Goal: Transaction & Acquisition: Book appointment/travel/reservation

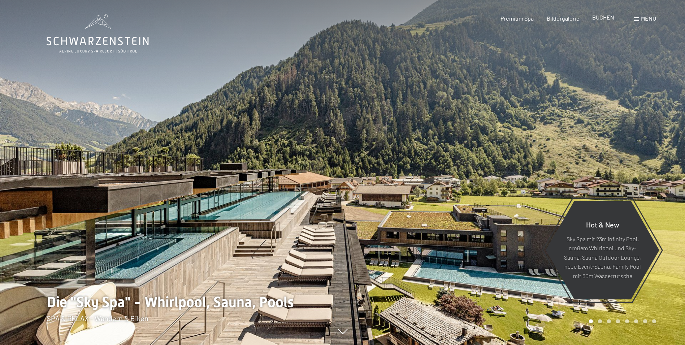
click at [609, 18] on span "BUCHEN" at bounding box center [603, 17] width 22 height 7
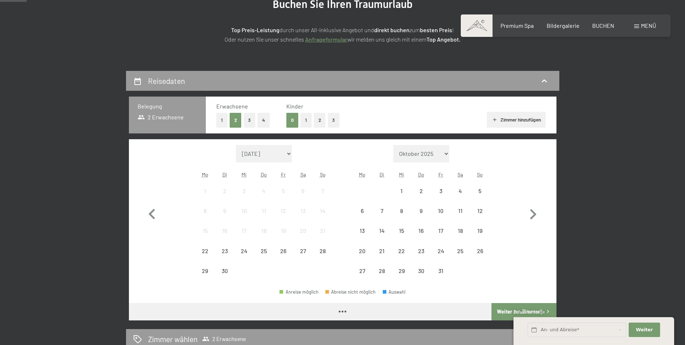
scroll to position [108, 0]
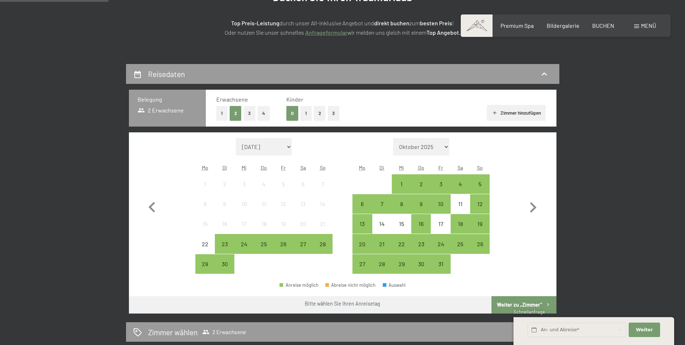
click at [321, 115] on button "2" at bounding box center [320, 113] width 12 height 15
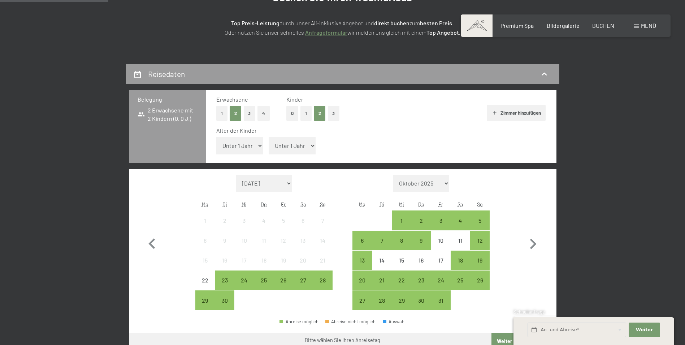
click at [258, 148] on select "Unter 1 Jahr 1 Jahr 2 Jahre 3 Jahre 4 Jahre 5 Jahre 6 Jahre 7 Jahre 8 Jahre 9 J…" at bounding box center [239, 145] width 47 height 17
select select "17"
click at [216, 137] on select "Unter 1 Jahr 1 Jahr 2 Jahre 3 Jahre 4 Jahre 5 Jahre 6 Jahre 7 Jahre 8 Jahre 9 J…" at bounding box center [239, 145] width 47 height 17
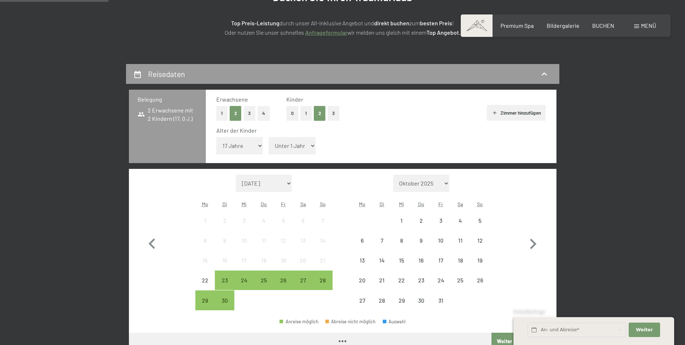
click at [289, 149] on select "Unter 1 Jahr 1 Jahr 2 Jahre 3 Jahre 4 Jahre 5 Jahre 6 Jahre 7 Jahre 8 Jahre 9 J…" at bounding box center [292, 145] width 47 height 17
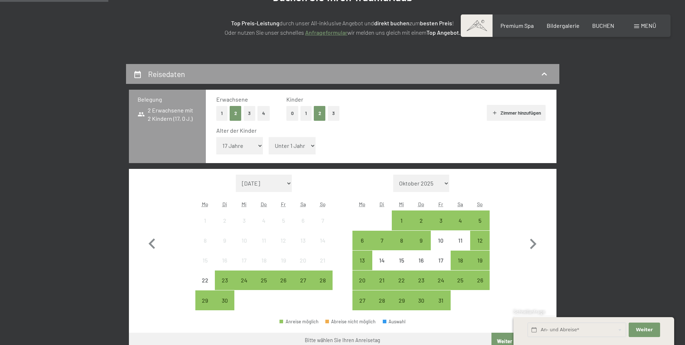
select select "14"
click at [269, 137] on select "Unter 1 Jahr 1 Jahr 2 Jahre 3 Jahre 4 Jahre 5 Jahre 6 Jahre 7 Jahre 8 Jahre 9 J…" at bounding box center [292, 145] width 47 height 17
click at [535, 242] on icon "button" at bounding box center [533, 243] width 7 height 10
select select "2025-10-01"
select select "2025-11-01"
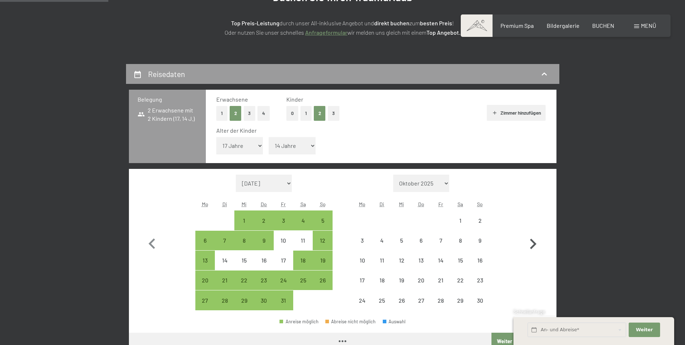
click at [535, 242] on icon "button" at bounding box center [533, 243] width 7 height 10
select select "2025-11-01"
select select "2025-12-01"
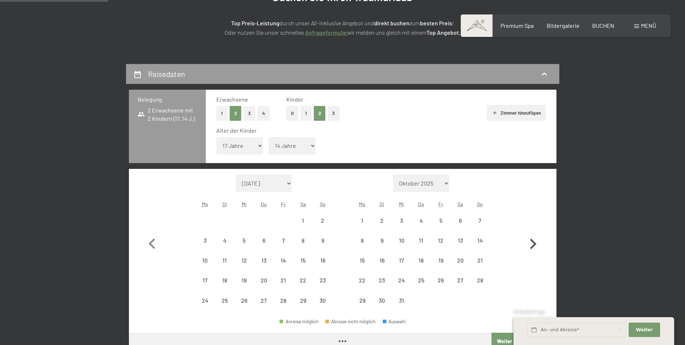
click at [535, 242] on icon "button" at bounding box center [533, 243] width 7 height 10
select select "2025-12-01"
select select "2026-01-01"
click at [535, 242] on icon "button" at bounding box center [533, 243] width 7 height 10
select select "[DATE]"
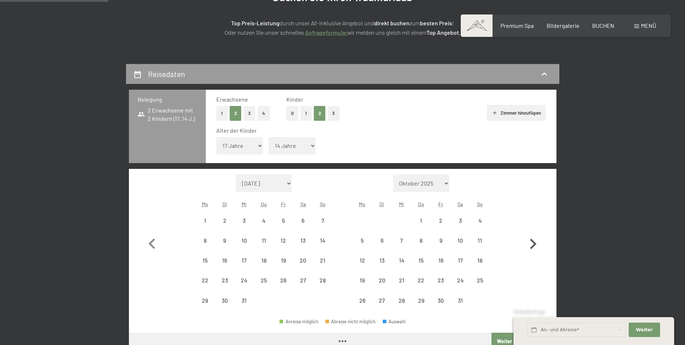
select select "[DATE]"
click at [535, 242] on icon "button" at bounding box center [533, 243] width 7 height 10
select select "[DATE]"
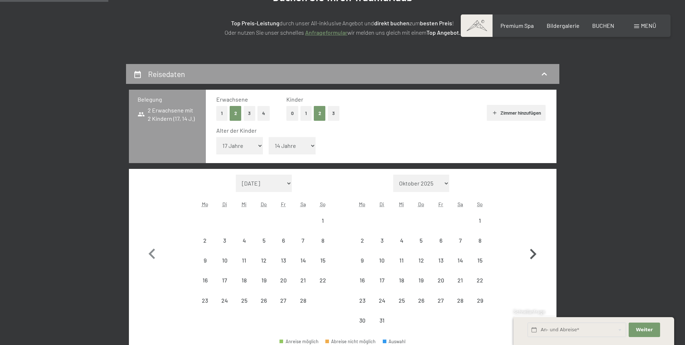
select select "[DATE]"
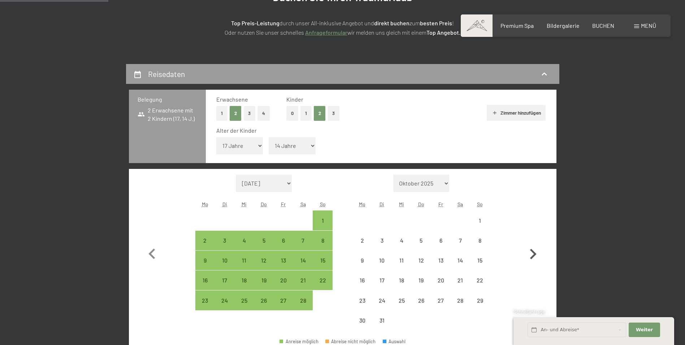
select select "[DATE]"
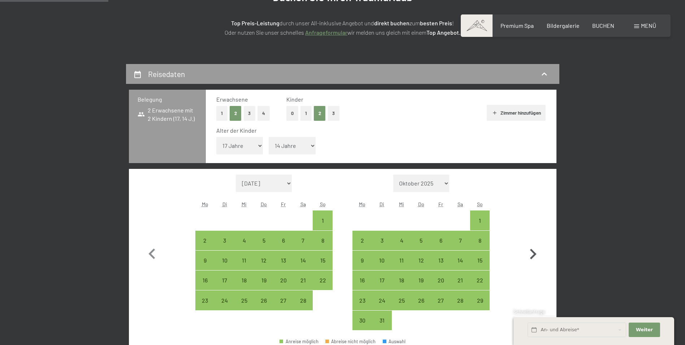
click at [532, 251] on icon "button" at bounding box center [533, 253] width 7 height 10
select select "[DATE]"
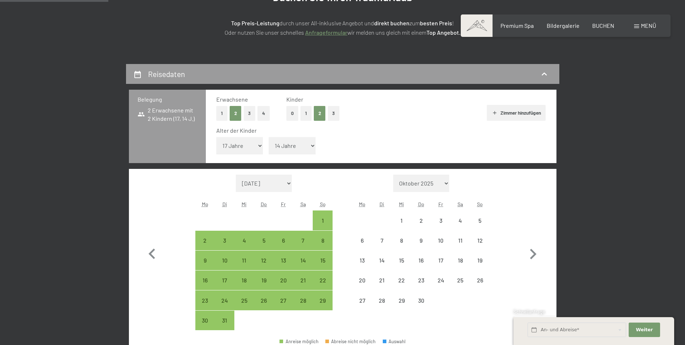
select select "[DATE]"
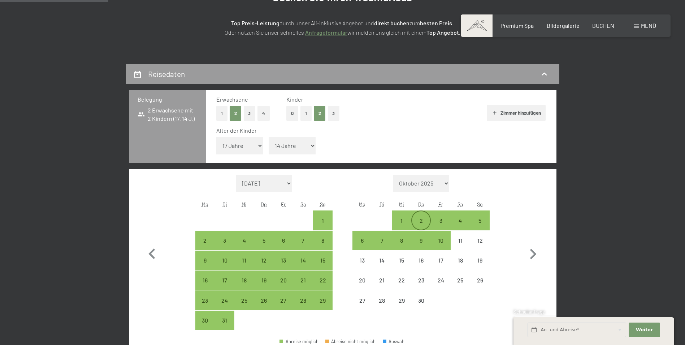
click at [420, 221] on div "2" at bounding box center [421, 226] width 18 height 18
select select "[DATE]"
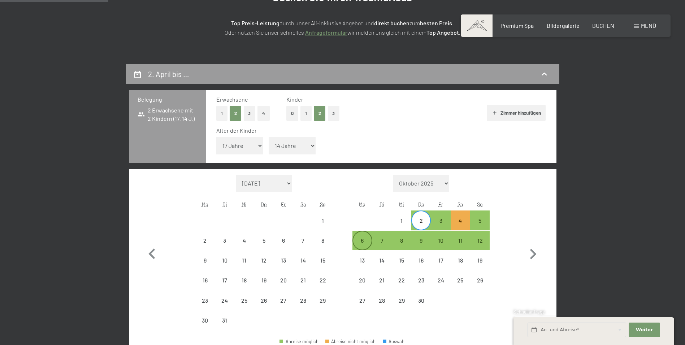
click at [360, 241] on div "6" at bounding box center [362, 246] width 18 height 18
select select "[DATE]"
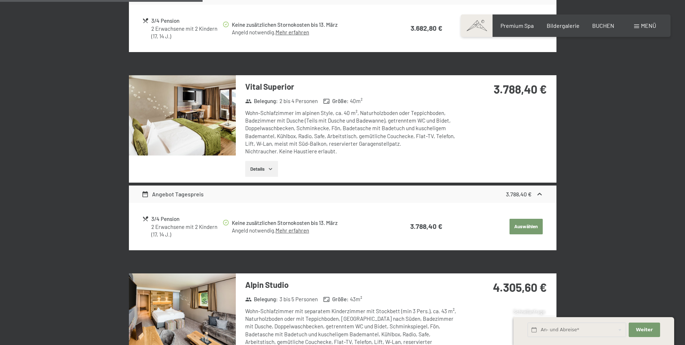
scroll to position [650, 0]
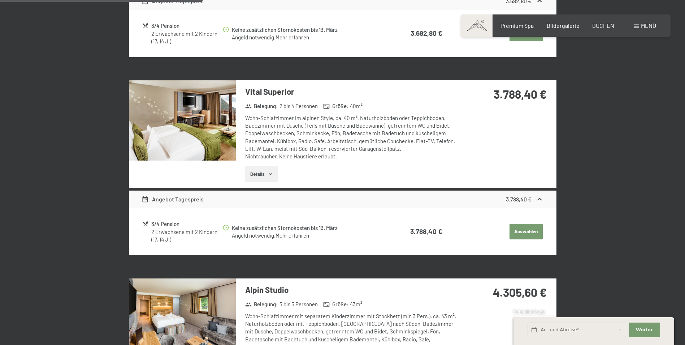
click at [211, 124] on img at bounding box center [182, 120] width 107 height 80
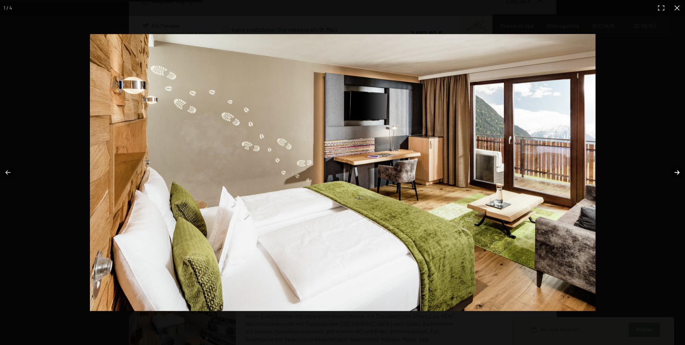
click at [676, 173] on button "button" at bounding box center [672, 172] width 25 height 36
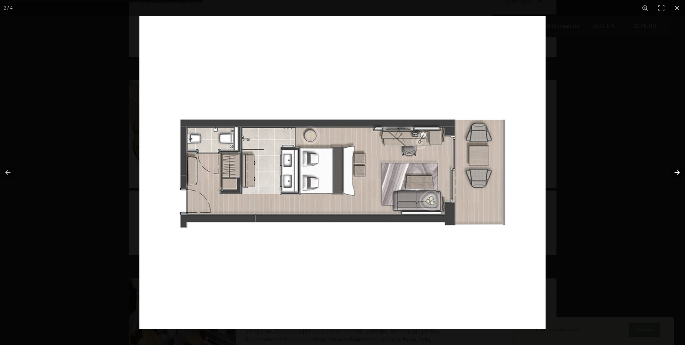
click at [676, 173] on button "button" at bounding box center [672, 172] width 25 height 36
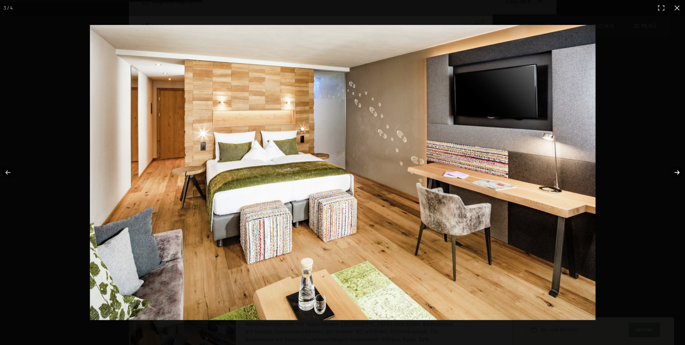
click at [676, 173] on button "button" at bounding box center [672, 172] width 25 height 36
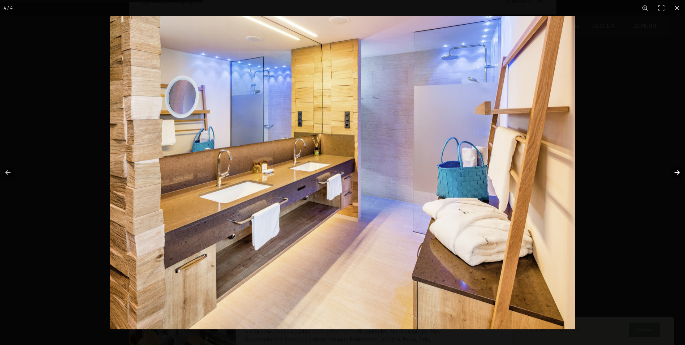
click at [676, 173] on button "button" at bounding box center [672, 172] width 25 height 36
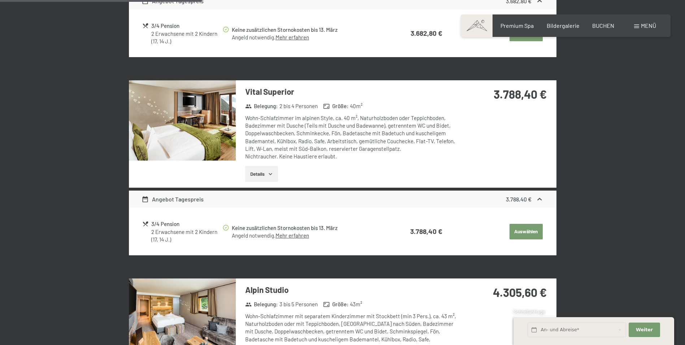
click at [0, 0] on button "button" at bounding box center [0, 0] width 0 height 0
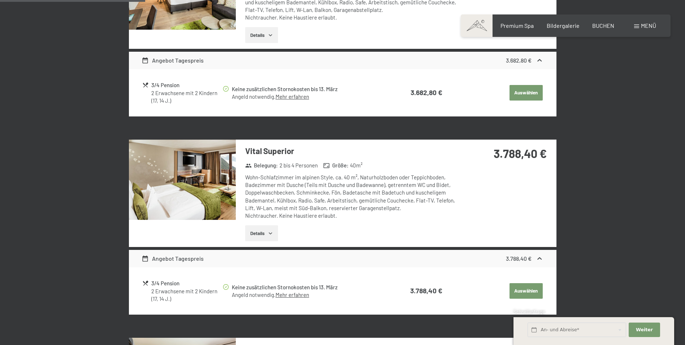
scroll to position [614, 0]
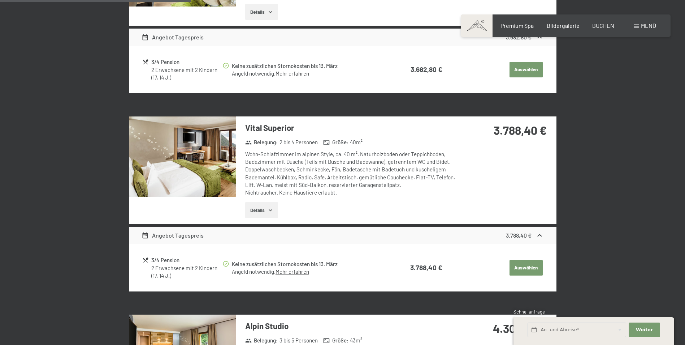
click at [529, 268] on button "Auswählen" at bounding box center [526, 268] width 33 height 16
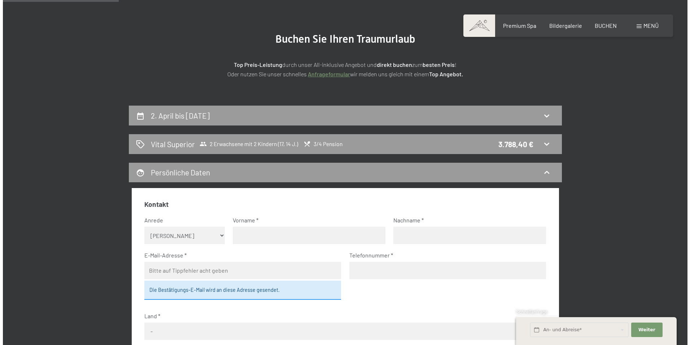
scroll to position [0, 0]
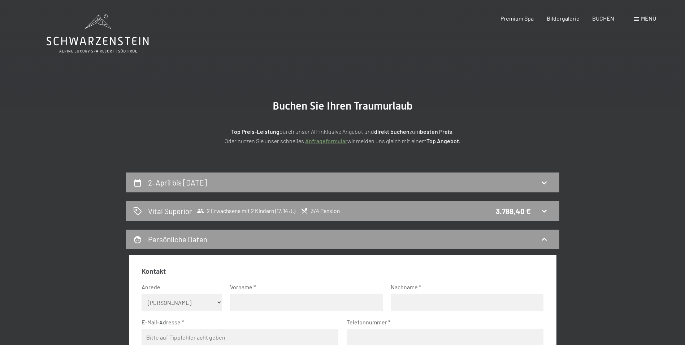
click at [644, 17] on span "Menü" at bounding box center [648, 18] width 15 height 7
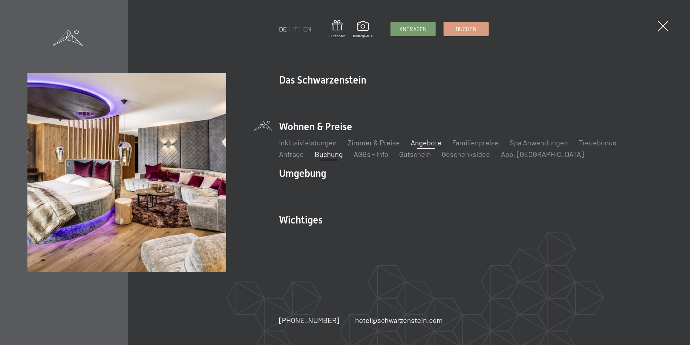
click at [419, 141] on link "Angebote" at bounding box center [426, 142] width 31 height 9
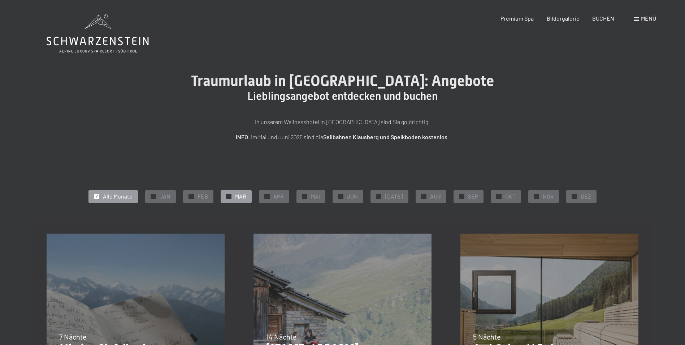
click at [246, 195] on span "MAR" at bounding box center [240, 196] width 11 height 8
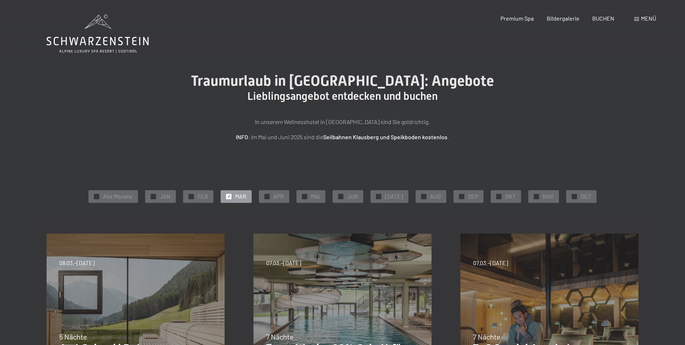
click at [271, 194] on label "Einwilligung Marketing*" at bounding box center [301, 193] width 63 height 7
click at [270, 194] on input "Einwilligung Marketing*" at bounding box center [266, 193] width 7 height 7
click at [278, 196] on span "Einwilligung Marketing*" at bounding box center [303, 193] width 60 height 7
click at [270, 196] on input "Einwilligung Marketing*" at bounding box center [266, 193] width 7 height 7
click at [270, 196] on label "Einwilligung Marketing*" at bounding box center [301, 193] width 63 height 7
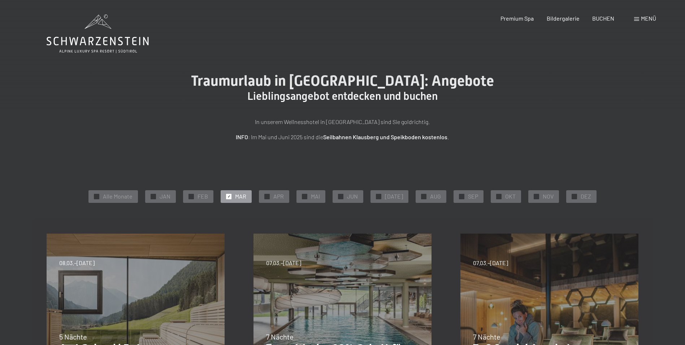
click at [270, 196] on input "Einwilligung Marketing*" at bounding box center [266, 193] width 7 height 7
checkbox input "false"
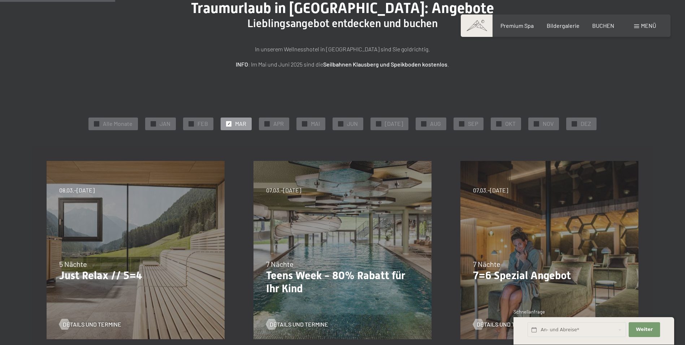
scroll to position [36, 0]
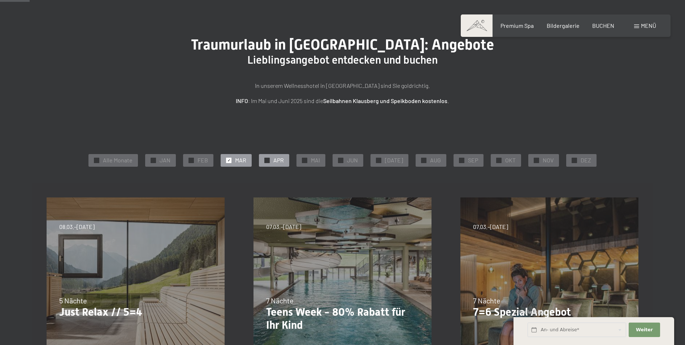
click at [268, 159] on div at bounding box center [266, 159] width 5 height 5
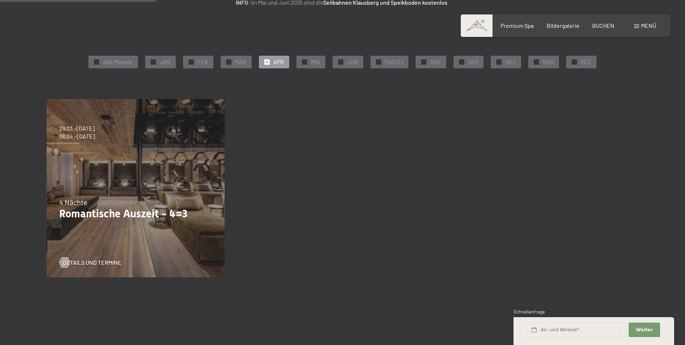
scroll to position [144, 0]
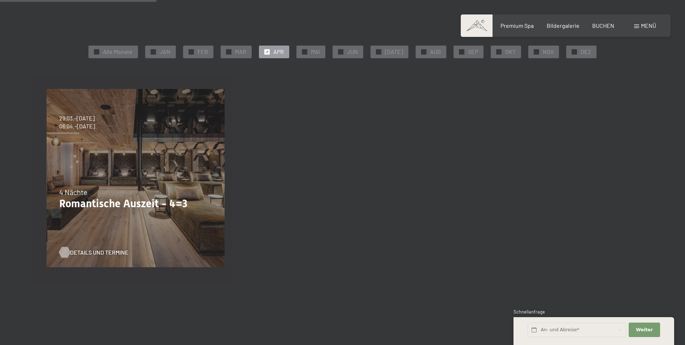
click at [108, 250] on span "Details und Termine" at bounding box center [99, 252] width 59 height 8
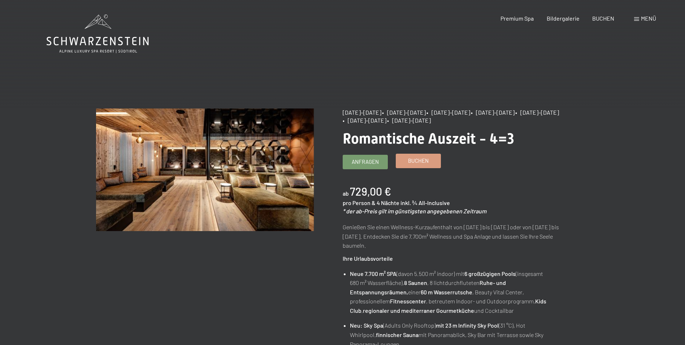
click at [423, 160] on span "Buchen" at bounding box center [418, 161] width 21 height 8
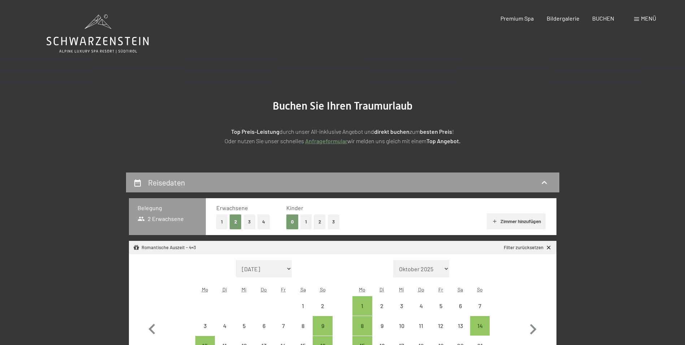
select select "[DATE]"
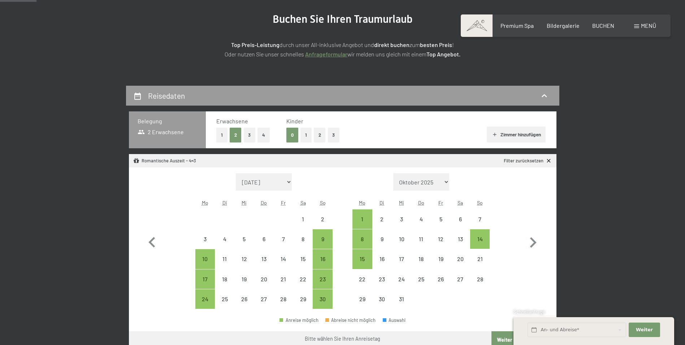
scroll to position [108, 0]
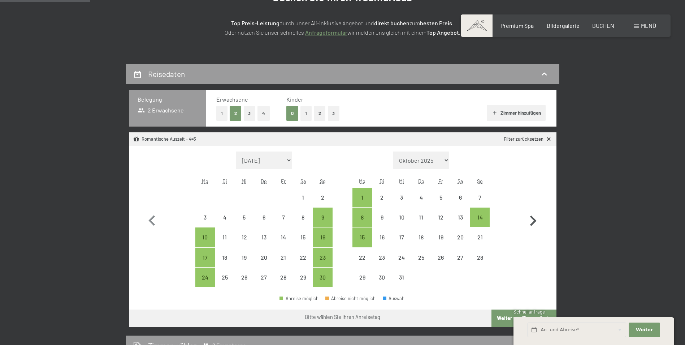
click at [534, 221] on icon "button" at bounding box center [533, 220] width 7 height 10
select select "[DATE]"
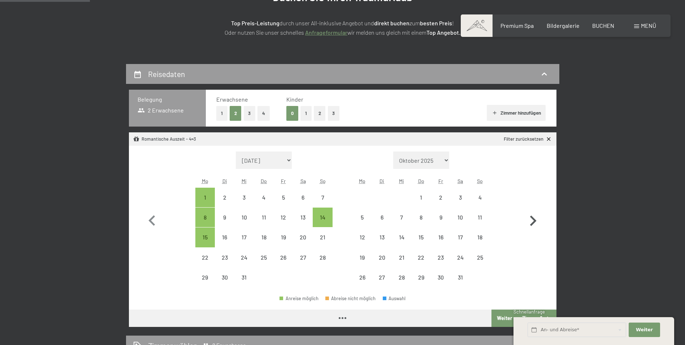
select select "[DATE]"
click at [534, 221] on icon "button" at bounding box center [533, 220] width 7 height 10
select select "[DATE]"
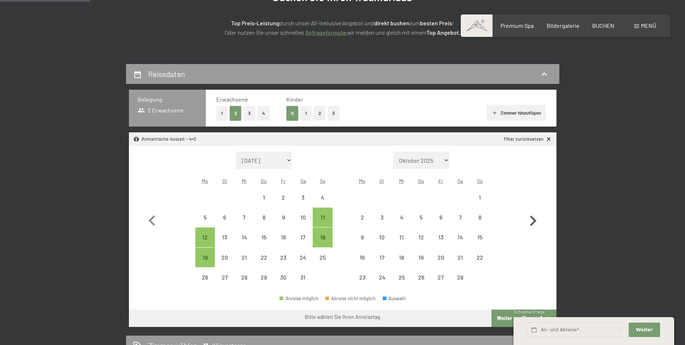
click at [534, 221] on icon "button" at bounding box center [533, 220] width 7 height 10
select select "[DATE]"
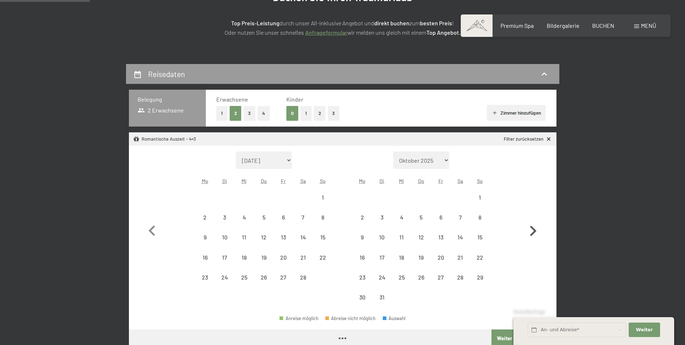
select select "[DATE]"
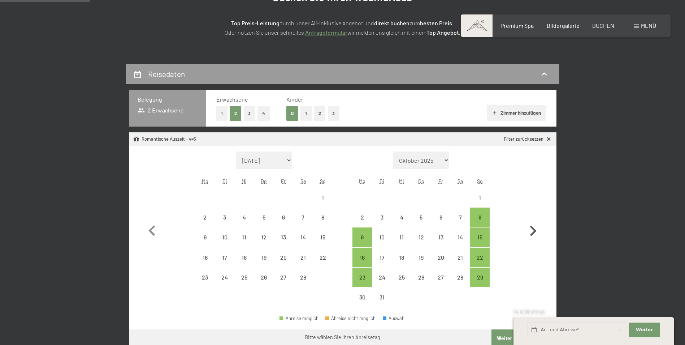
click at [534, 221] on icon "button" at bounding box center [533, 230] width 21 height 21
select select "[DATE]"
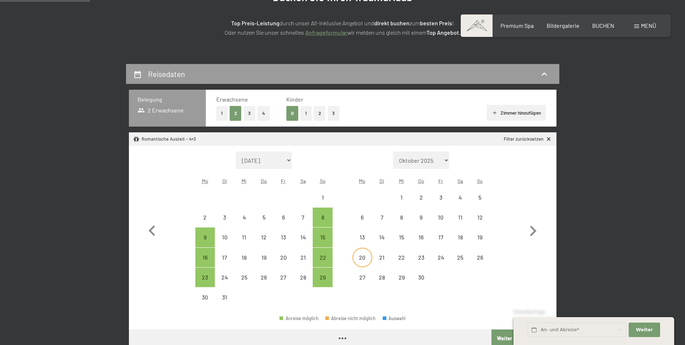
select select "[DATE]"
click at [364, 216] on div "6" at bounding box center [362, 223] width 18 height 18
select select "[DATE]"
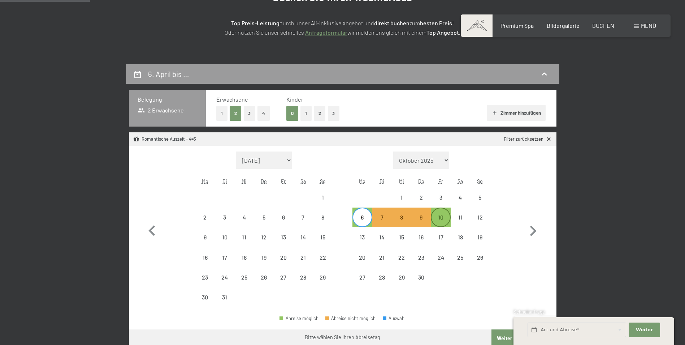
click at [436, 215] on div "10" at bounding box center [441, 223] width 18 height 18
select select "[DATE]"
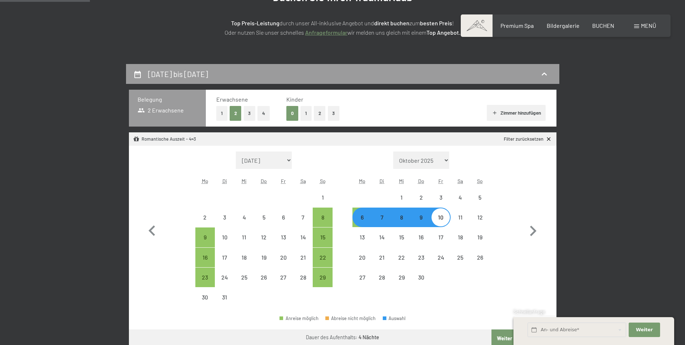
select select "[DATE]"
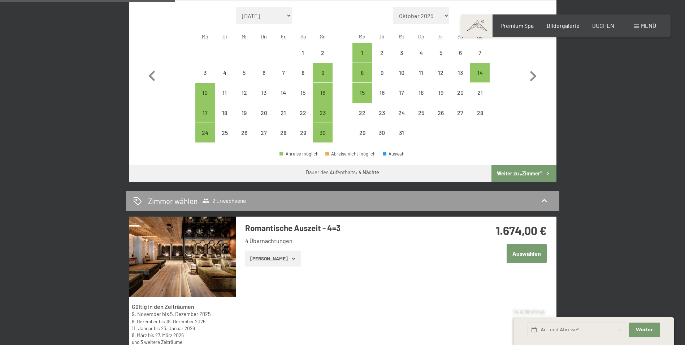
scroll to position [72, 0]
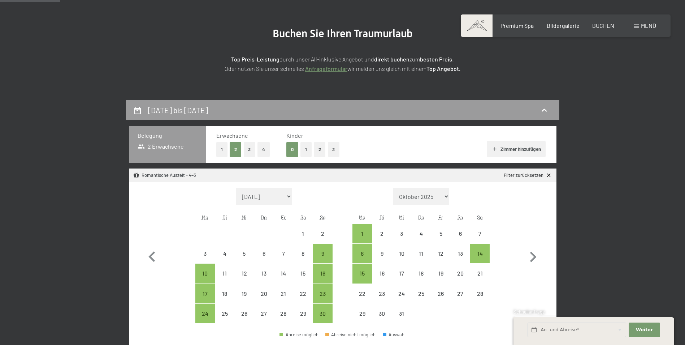
click at [318, 149] on button "2" at bounding box center [320, 149] width 12 height 15
select select "[DATE]"
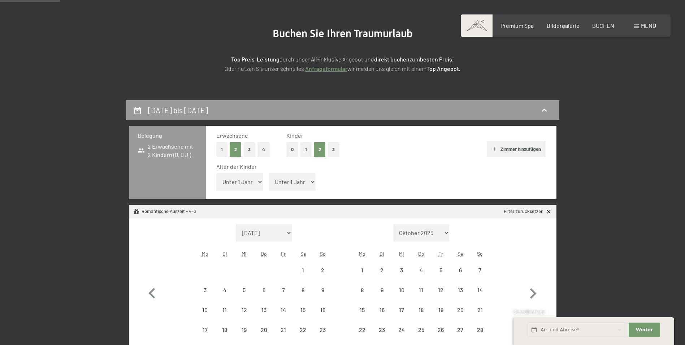
select select "[DATE]"
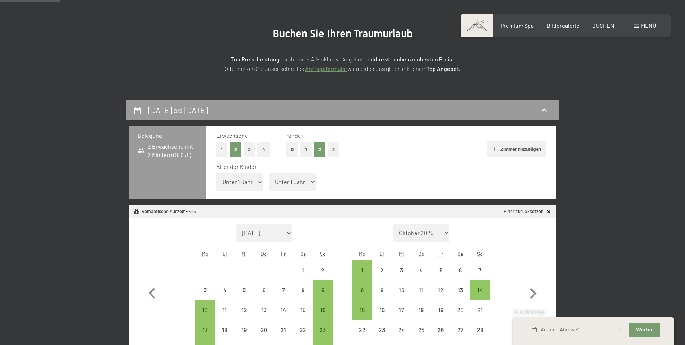
click at [255, 179] on select "Unter 1 Jahr 1 Jahr 2 Jahre 3 Jahre 4 Jahre 5 Jahre 6 Jahre 7 Jahre 8 Jahre 9 J…" at bounding box center [239, 181] width 47 height 17
select select "17"
click at [216, 173] on select "Unter 1 Jahr 1 Jahr 2 Jahre 3 Jahre 4 Jahre 5 Jahre 6 Jahre 7 Jahre 8 Jahre 9 J…" at bounding box center [239, 181] width 47 height 17
select select "[DATE]"
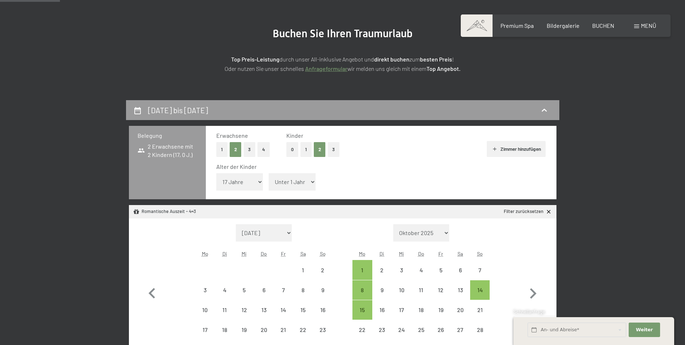
select select "[DATE]"
click at [306, 183] on select "Unter 1 Jahr 1 Jahr 2 Jahre 3 Jahre 4 Jahre 5 Jahre 6 Jahre 7 Jahre 8 Jahre 9 J…" at bounding box center [292, 181] width 47 height 17
select select "14"
click at [269, 173] on select "Unter 1 Jahr 1 Jahr 2 Jahre 3 Jahre 4 Jahre 5 Jahre 6 Jahre 7 Jahre 8 Jahre 9 J…" at bounding box center [292, 181] width 47 height 17
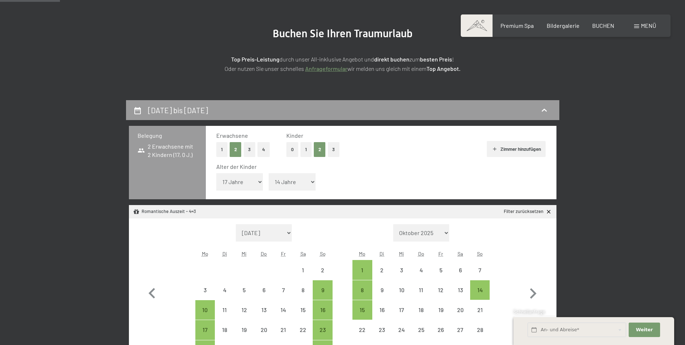
select select "[DATE]"
click at [533, 294] on icon "button" at bounding box center [533, 293] width 21 height 21
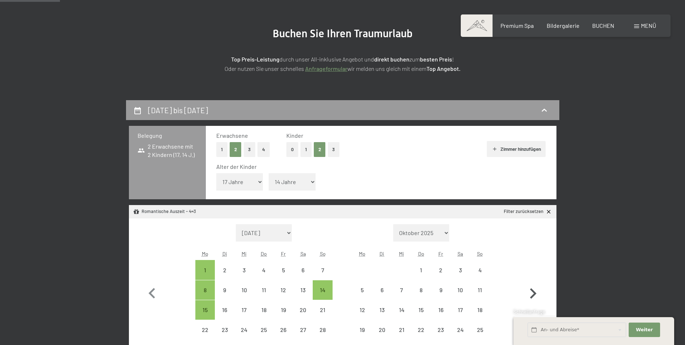
click at [533, 294] on icon "button" at bounding box center [533, 293] width 21 height 21
select select "[DATE]"
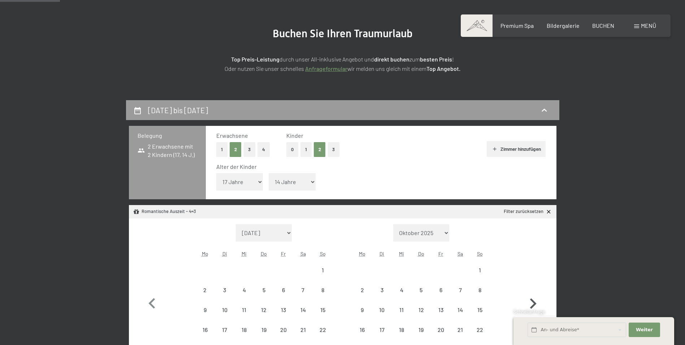
select select "[DATE]"
click at [533, 294] on icon "button" at bounding box center [533, 303] width 21 height 21
select select "[DATE]"
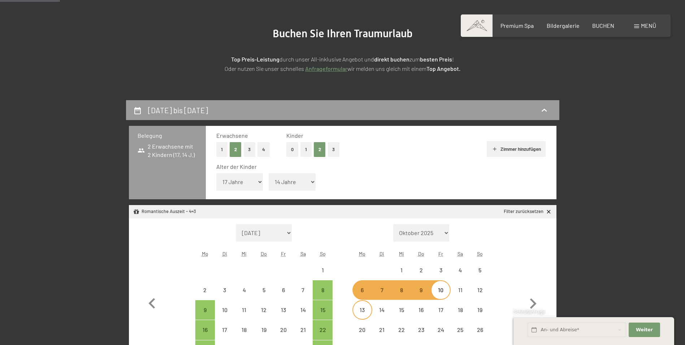
select select "[DATE]"
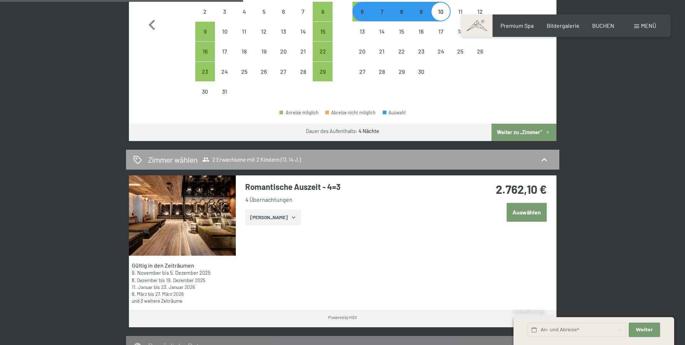
scroll to position [361, 0]
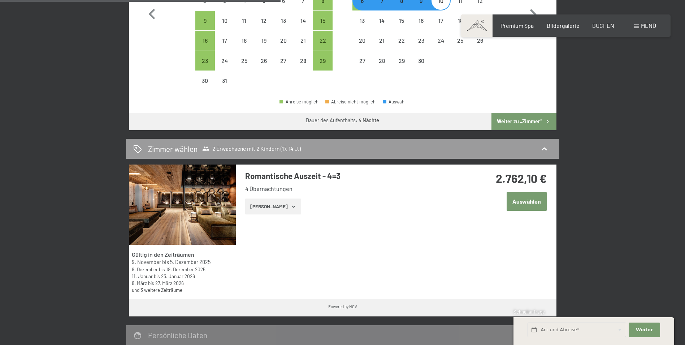
click at [292, 205] on icon "button" at bounding box center [293, 206] width 3 height 2
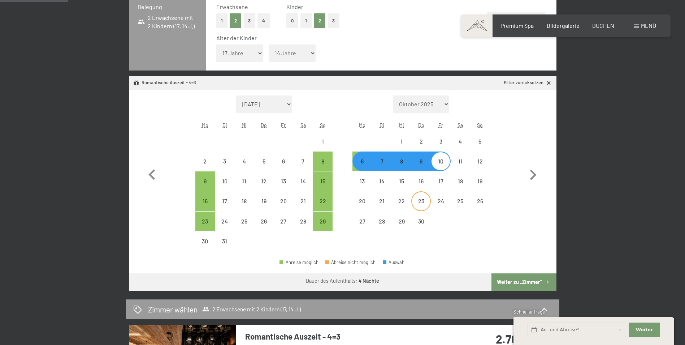
scroll to position [217, 0]
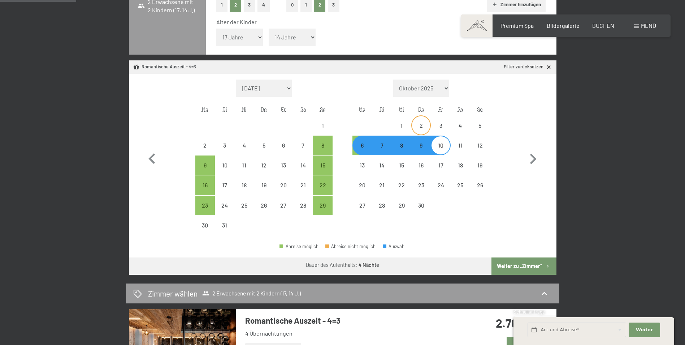
click at [422, 125] on div "2" at bounding box center [421, 131] width 18 height 18
select select "[DATE]"
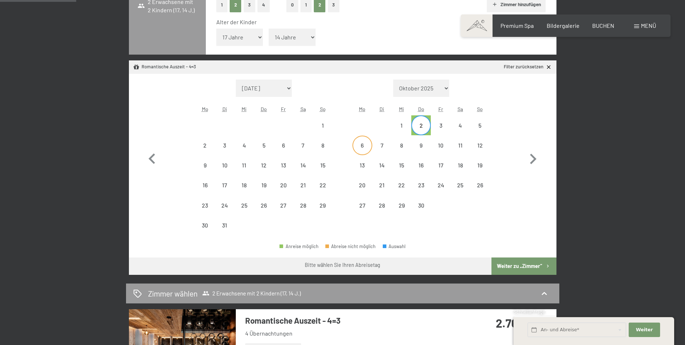
click at [364, 145] on div "6" at bounding box center [362, 151] width 18 height 18
select select "[DATE]"
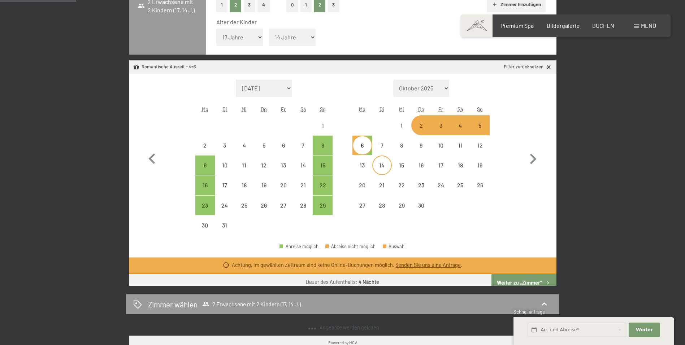
select select "[DATE]"
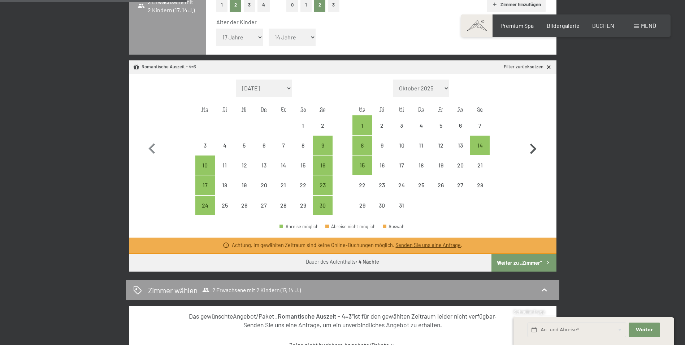
click at [530, 147] on icon "button" at bounding box center [533, 148] width 21 height 21
select select "[DATE]"
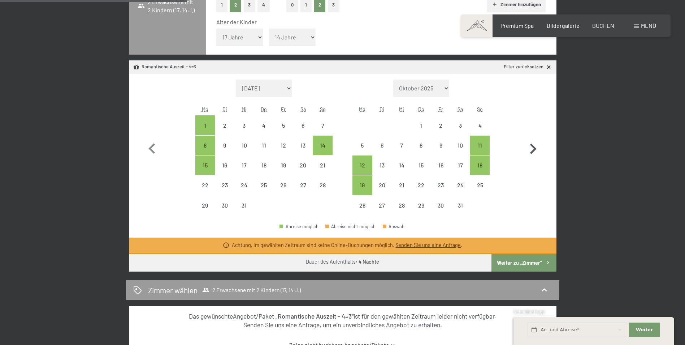
click at [530, 147] on icon "button" at bounding box center [533, 148] width 21 height 21
select select "[DATE]"
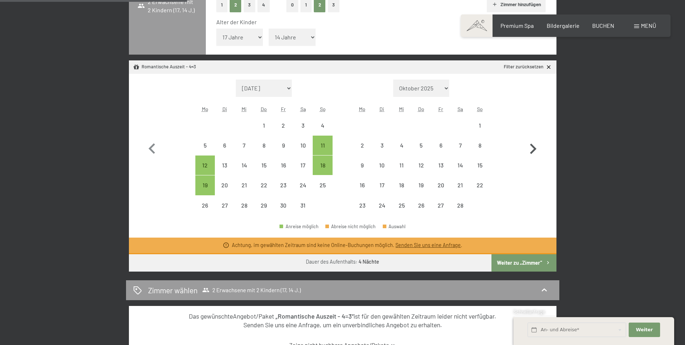
click at [530, 147] on icon "button" at bounding box center [533, 148] width 21 height 21
select select "[DATE]"
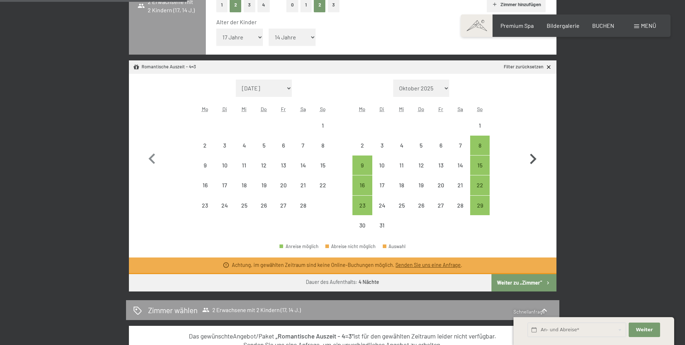
click at [530, 147] on button "button" at bounding box center [533, 157] width 21 height 156
select select "[DATE]"
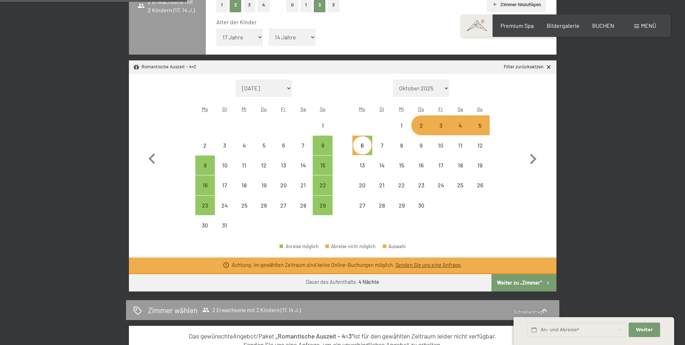
click at [421, 126] on div "2" at bounding box center [421, 131] width 18 height 18
select select "[DATE]"
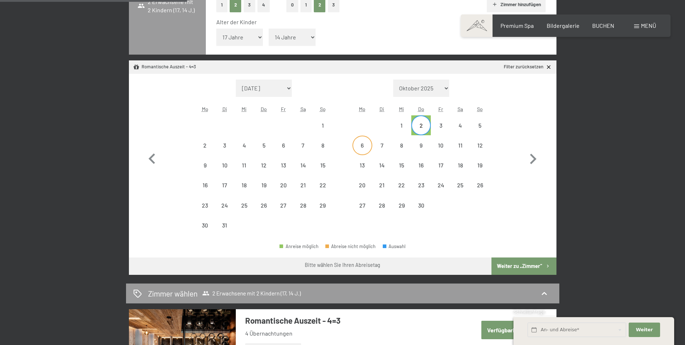
click at [363, 142] on div "6" at bounding box center [362, 151] width 18 height 18
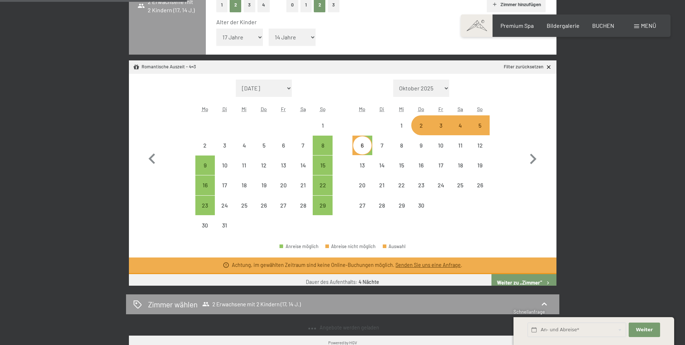
select select "[DATE]"
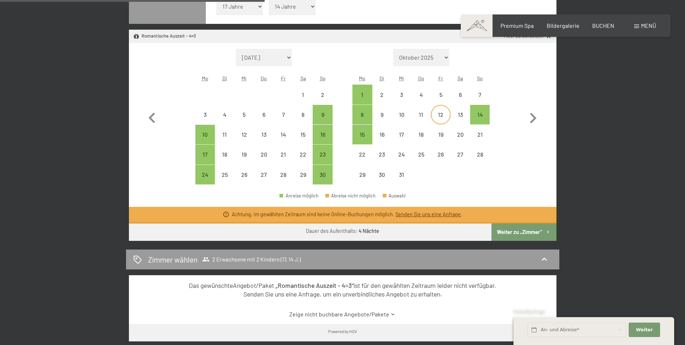
scroll to position [325, 0]
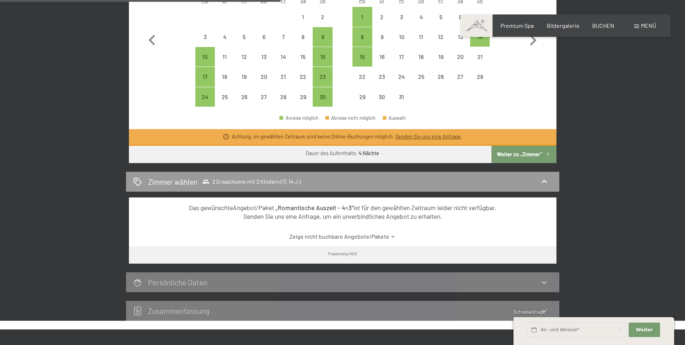
click at [515, 152] on button "Weiter zu „Zimmer“" at bounding box center [523, 154] width 65 height 17
select select "[DATE]"
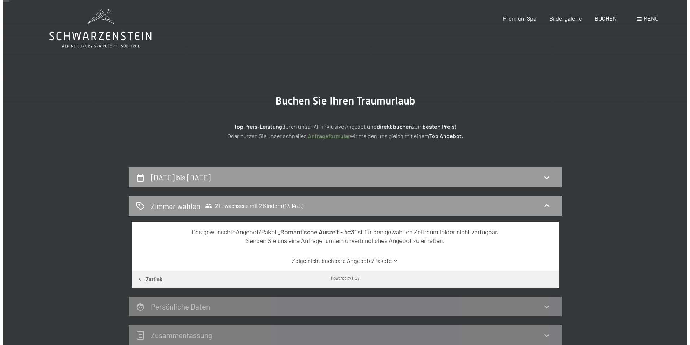
scroll to position [0, 0]
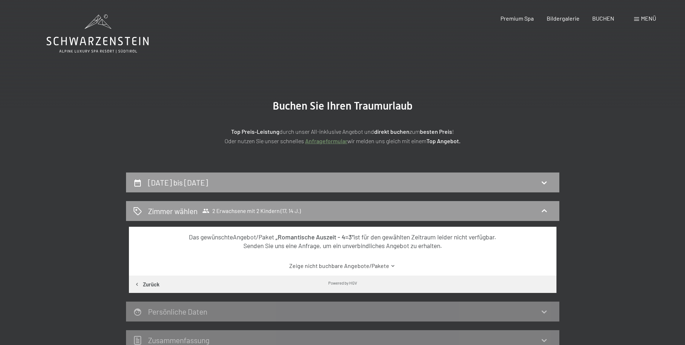
click at [649, 19] on span "Menü" at bounding box center [648, 18] width 15 height 7
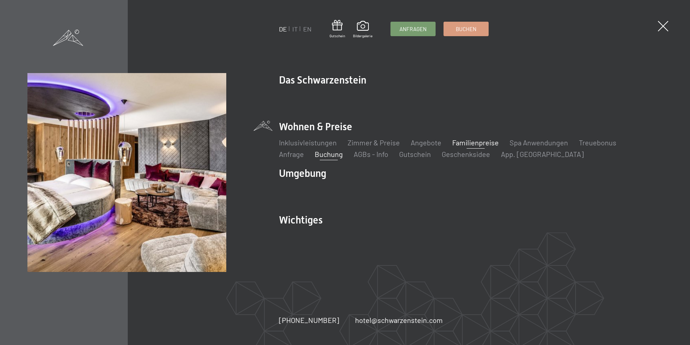
click at [471, 143] on link "Familienpreise" at bounding box center [475, 142] width 47 height 9
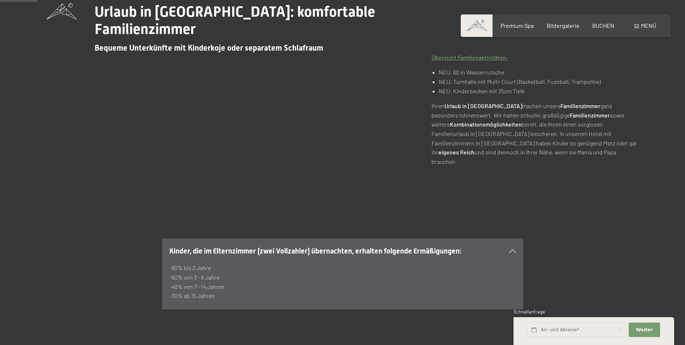
scroll to position [144, 0]
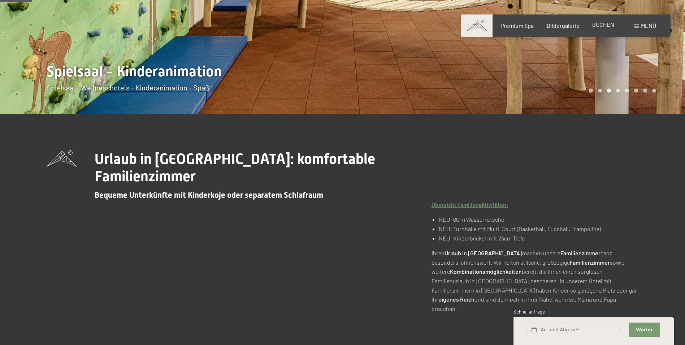
click at [609, 26] on span "BUCHEN" at bounding box center [603, 24] width 22 height 7
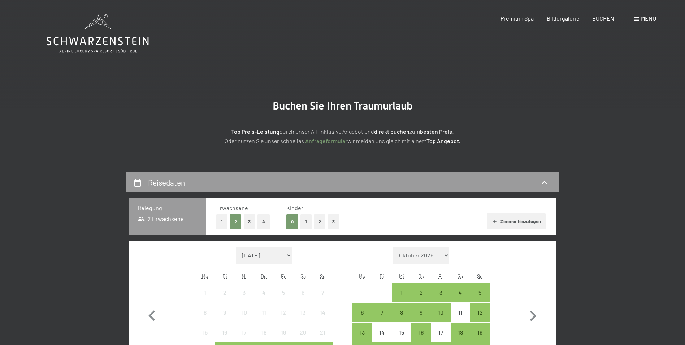
click at [319, 224] on button "2" at bounding box center [320, 221] width 12 height 15
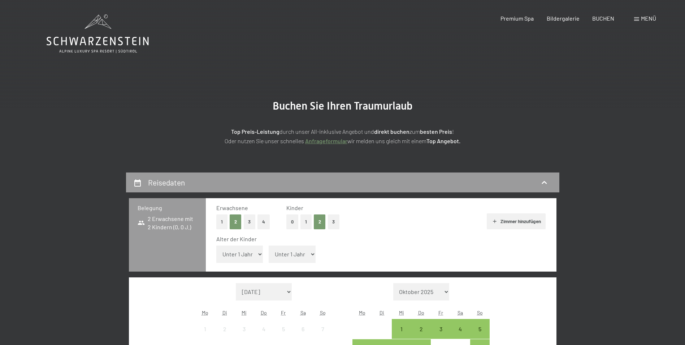
click at [233, 254] on select "Unter 1 Jahr 1 Jahr 2 Jahre 3 Jahre 4 Jahre 5 Jahre 6 Jahre 7 Jahre 8 Jahre 9 J…" at bounding box center [239, 253] width 47 height 17
select select "14"
click at [216, 245] on select "Unter 1 Jahr 1 Jahr 2 Jahre 3 Jahre 4 Jahre 5 Jahre 6 Jahre 7 Jahre 8 Jahre 9 J…" at bounding box center [239, 253] width 47 height 17
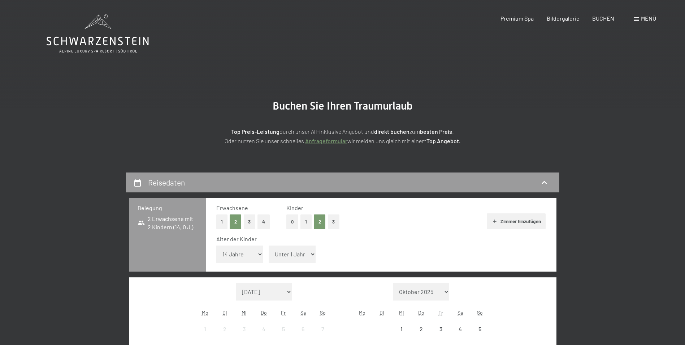
click at [294, 257] on select "Unter 1 Jahr 1 Jahr 2 Jahre 3 Jahre 4 Jahre 5 Jahre 6 Jahre 7 Jahre 8 Jahre 9 J…" at bounding box center [292, 253] width 47 height 17
select select "17"
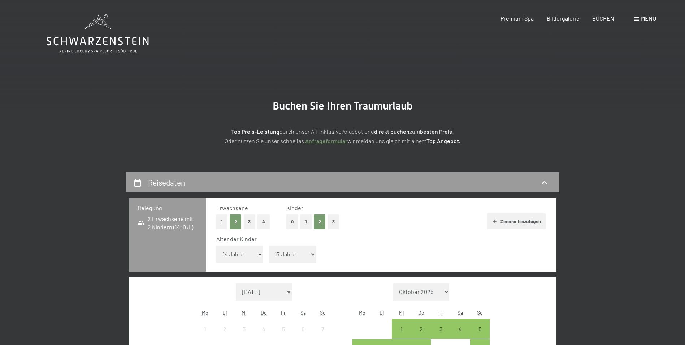
click at [269, 245] on select "Unter 1 Jahr 1 Jahr 2 Jahre 3 Jahre 4 Jahre 5 Jahre 6 Jahre 7 Jahre 8 Jahre 9 J…" at bounding box center [292, 253] width 47 height 17
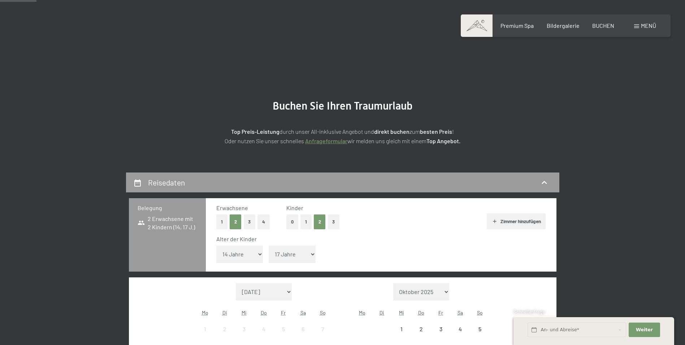
scroll to position [181, 0]
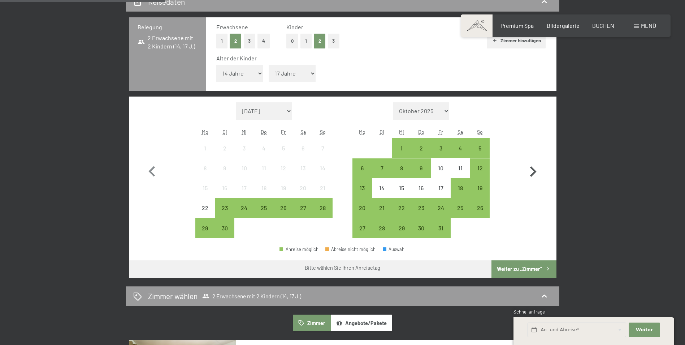
click at [534, 173] on icon "button" at bounding box center [533, 171] width 7 height 10
select select "2025-10-01"
select select "[DATE]"
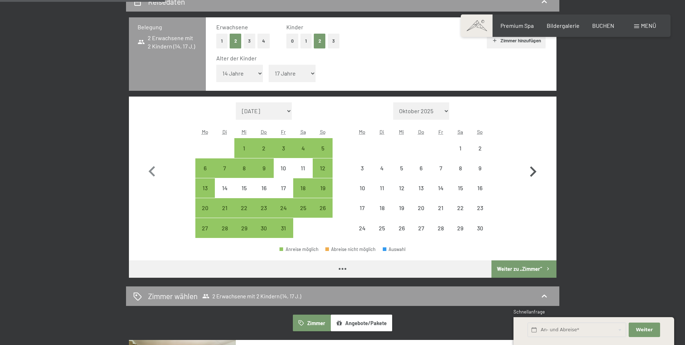
click at [534, 173] on icon "button" at bounding box center [533, 171] width 7 height 10
select select "[DATE]"
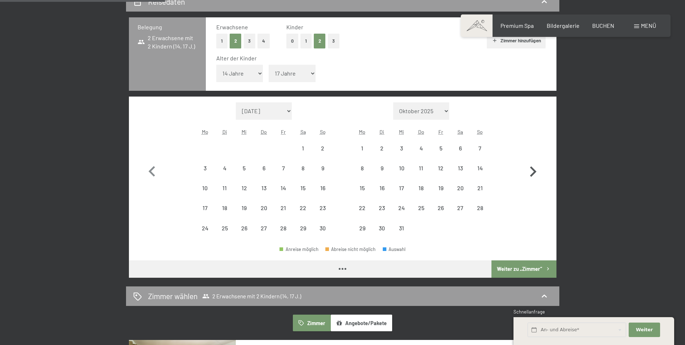
click at [534, 173] on icon "button" at bounding box center [533, 171] width 7 height 10
select select "[DATE]"
click at [534, 173] on icon "button" at bounding box center [533, 171] width 7 height 10
select select "[DATE]"
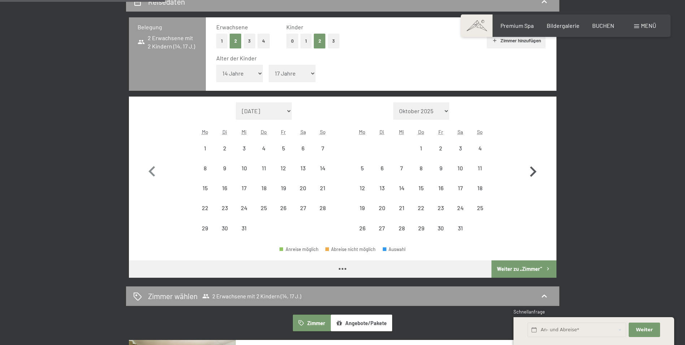
select select "[DATE]"
click at [534, 173] on icon "button" at bounding box center [533, 171] width 7 height 10
select select "[DATE]"
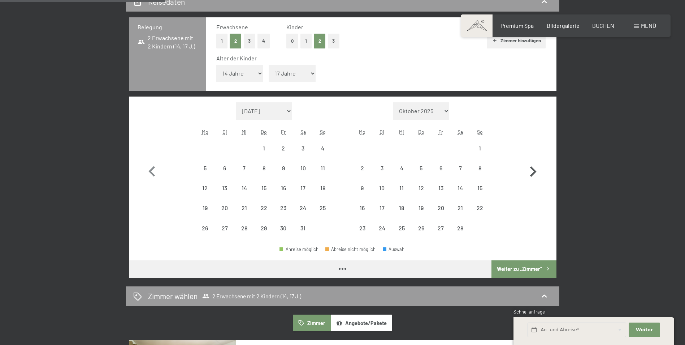
select select "[DATE]"
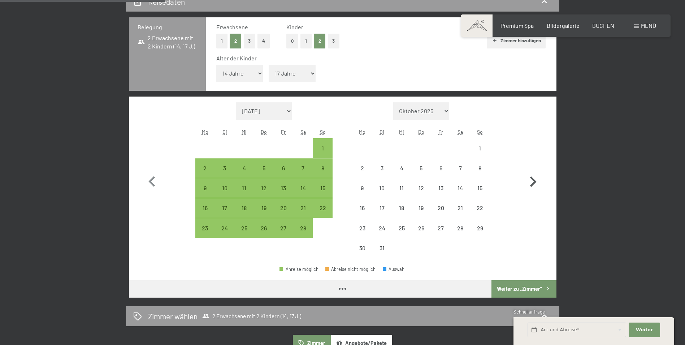
click at [534, 173] on icon "button" at bounding box center [533, 181] width 21 height 21
select select "[DATE]"
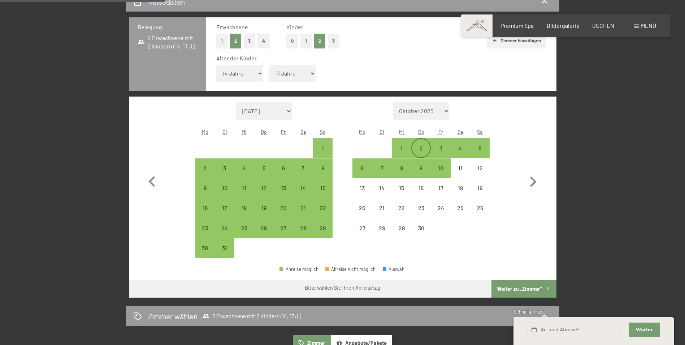
click at [418, 147] on div "2" at bounding box center [421, 154] width 18 height 18
select select "[DATE]"
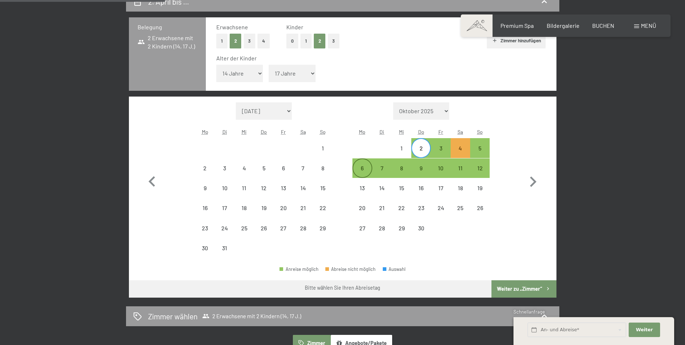
click at [364, 168] on div "6" at bounding box center [362, 174] width 18 height 18
select select "[DATE]"
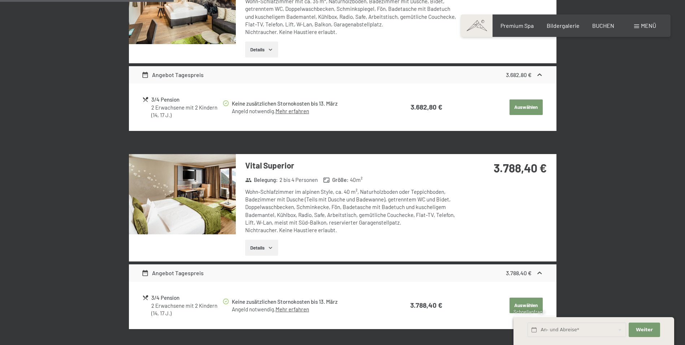
scroll to position [578, 0]
